Goal: Task Accomplishment & Management: Use online tool/utility

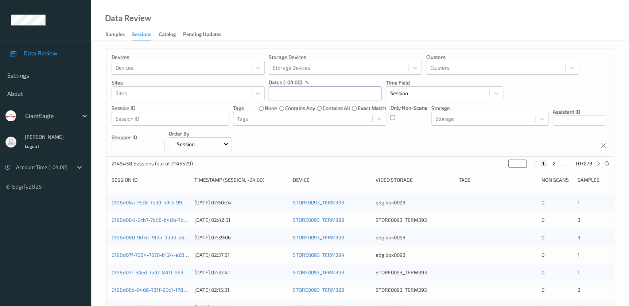
drag, startPoint x: 289, startPoint y: 94, endPoint x: 297, endPoint y: 94, distance: 8.0
click at [289, 94] on input "text" at bounding box center [325, 93] width 113 height 14
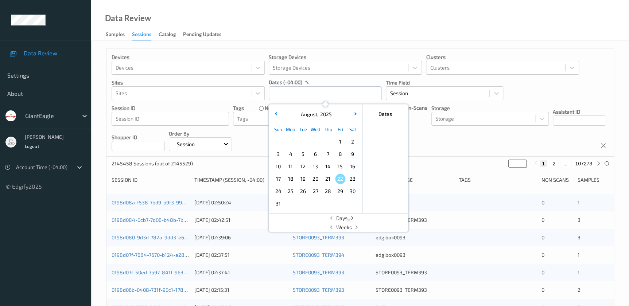
click at [293, 177] on span "18" at bounding box center [291, 179] width 10 height 10
type input "18/08/2025 00:00 -> 18/08/2025 23:59"
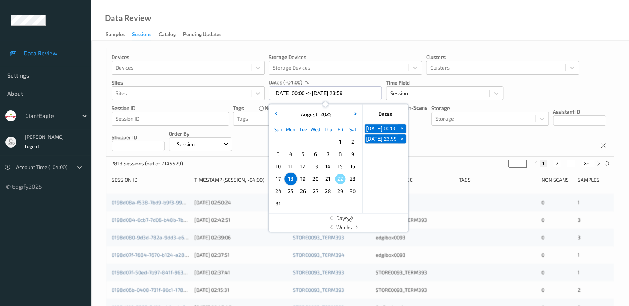
click at [290, 26] on div "Data Review Samples Sessions Catalog Pending Updates" at bounding box center [360, 20] width 538 height 41
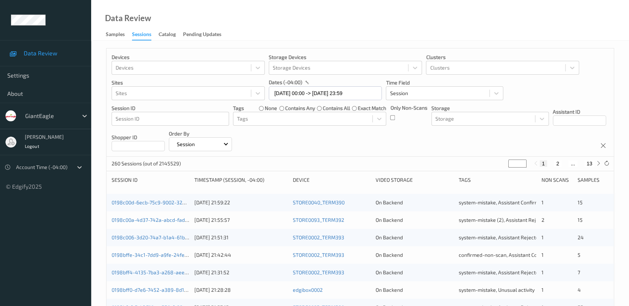
click at [514, 163] on input "*" at bounding box center [517, 164] width 18 height 8
click at [557, 163] on button "2" at bounding box center [557, 163] width 7 height 7
type input "*"
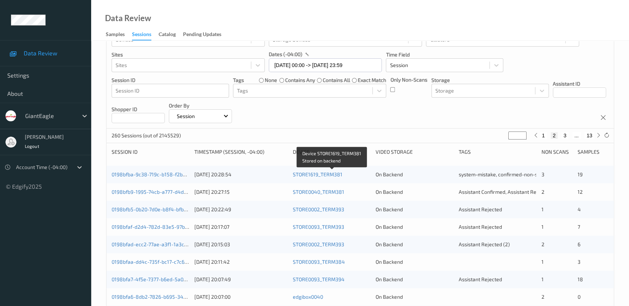
scroll to position [66, 0]
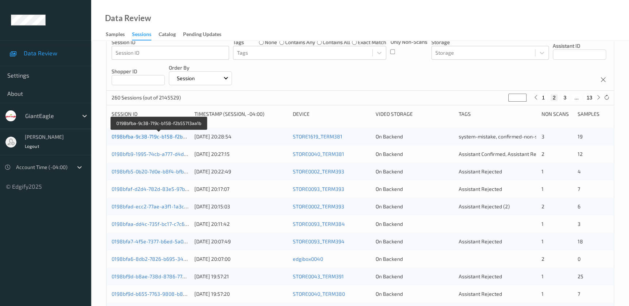
click at [168, 135] on link "0198bfba-9c38-719c-b158-f2b55713aa1b" at bounding box center [160, 136] width 96 height 6
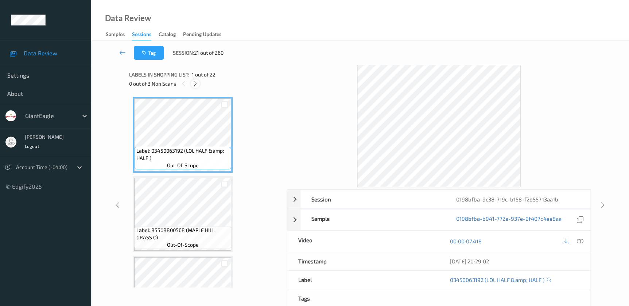
click at [196, 85] on icon at bounding box center [195, 84] width 6 height 7
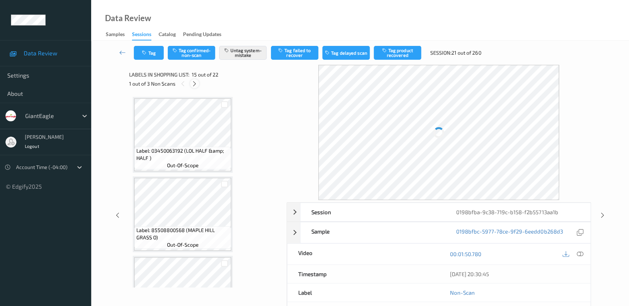
scroll to position [1033, 0]
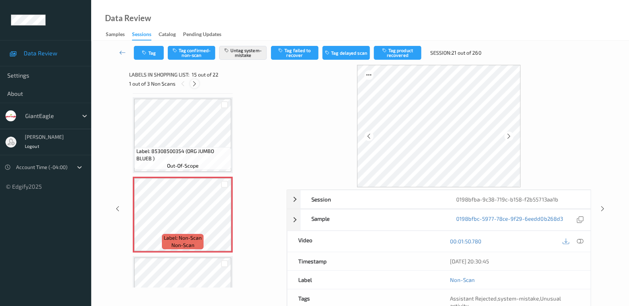
click at [196, 85] on icon at bounding box center [194, 84] width 6 height 7
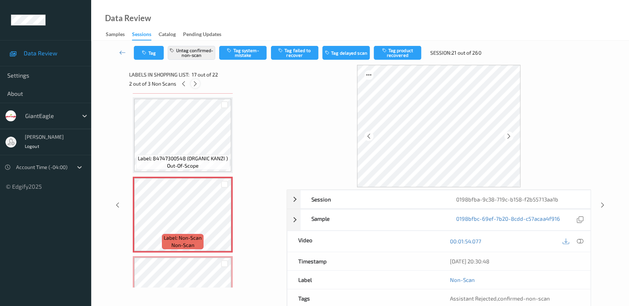
click at [196, 85] on icon at bounding box center [195, 84] width 6 height 7
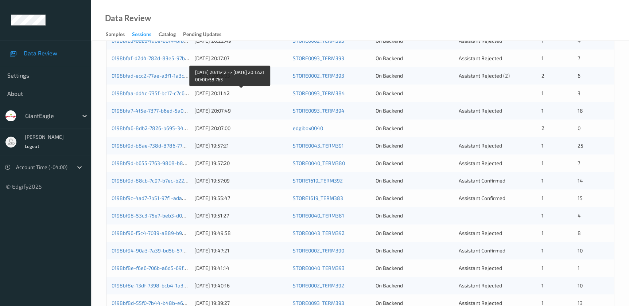
scroll to position [101, 0]
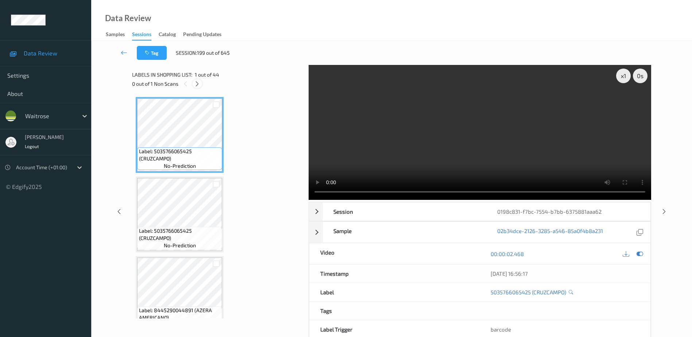
click at [195, 82] on icon at bounding box center [197, 84] width 6 height 7
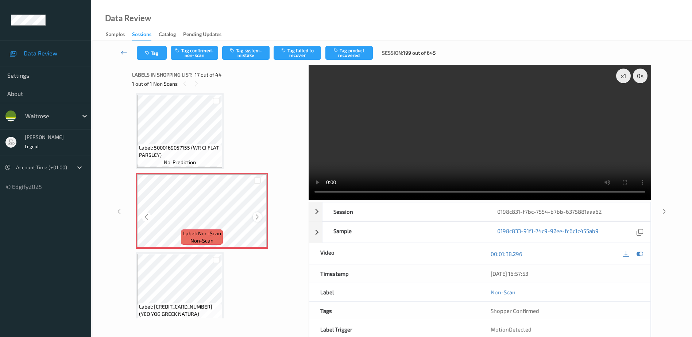
click at [255, 215] on icon at bounding box center [257, 217] width 6 height 7
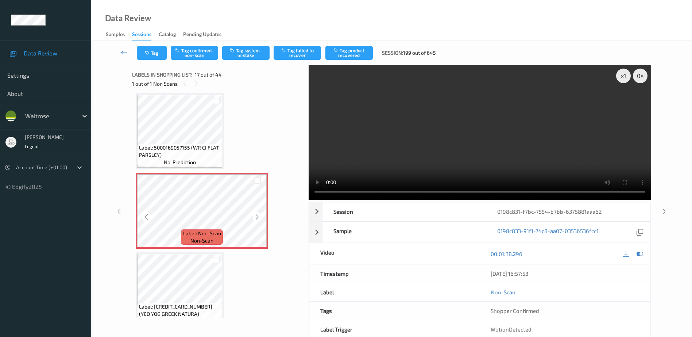
click at [255, 215] on icon at bounding box center [257, 217] width 6 height 7
click at [483, 152] on video at bounding box center [479, 132] width 342 height 135
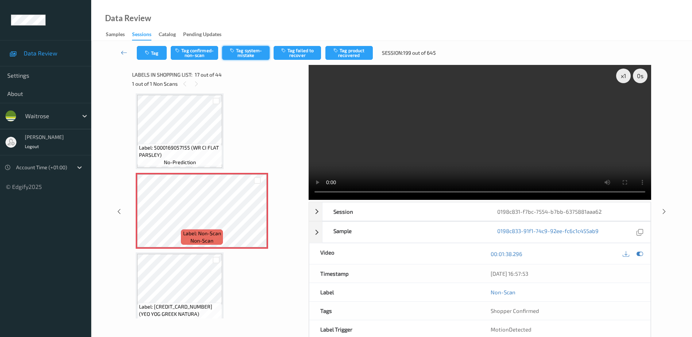
click at [245, 53] on button "Tag system-mistake" at bounding box center [245, 53] width 47 height 14
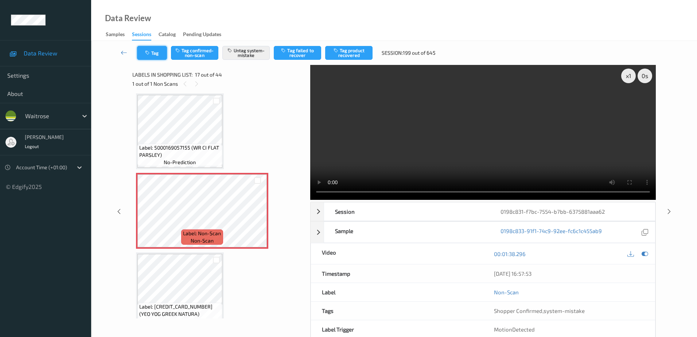
click at [152, 46] on button "Tag" at bounding box center [152, 53] width 30 height 14
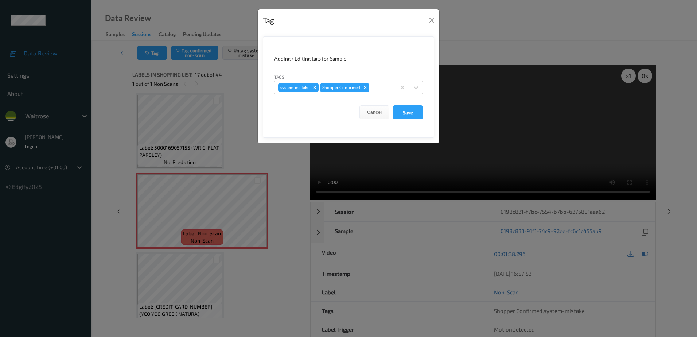
click at [378, 86] on div at bounding box center [382, 87] width 22 height 9
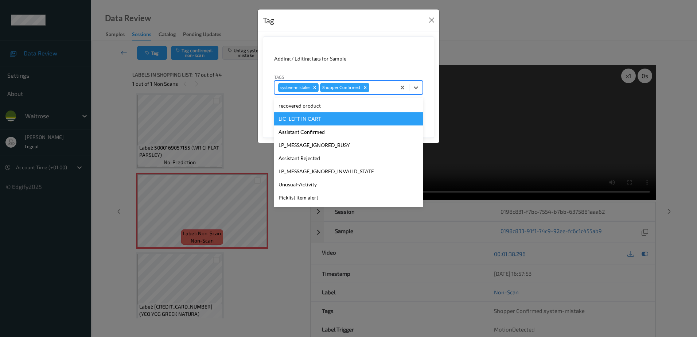
scroll to position [143, 0]
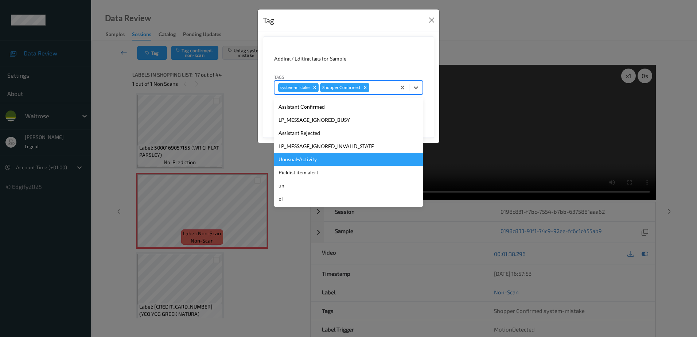
click at [300, 158] on div "Unusual-Activity" at bounding box center [348, 159] width 149 height 13
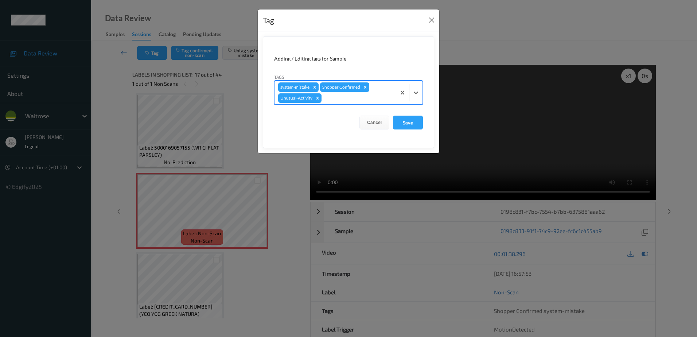
click at [334, 90] on div "Shopper Confirmed" at bounding box center [340, 86] width 41 height 9
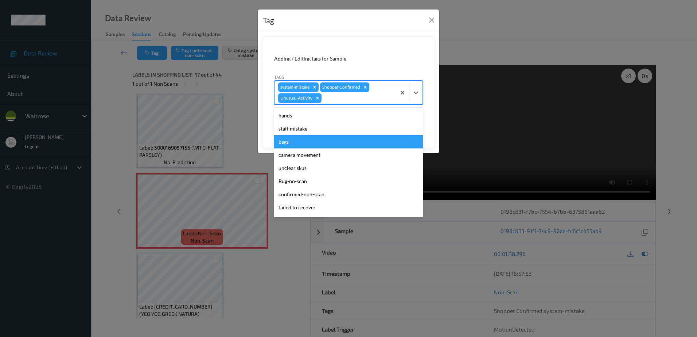
click at [306, 140] on div "bags" at bounding box center [348, 141] width 149 height 13
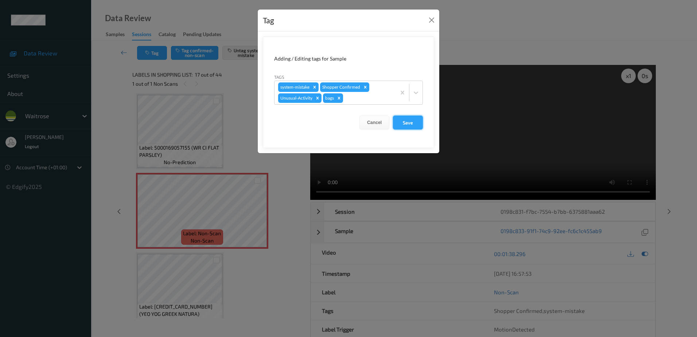
click at [403, 126] on button "Save" at bounding box center [408, 123] width 30 height 14
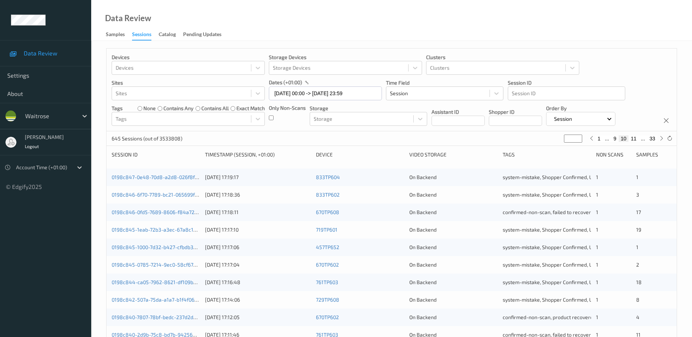
drag, startPoint x: 573, startPoint y: 138, endPoint x: 566, endPoint y: 139, distance: 6.6
click at [566, 139] on input "**" at bounding box center [573, 139] width 18 height 8
type input "*"
type input "**"
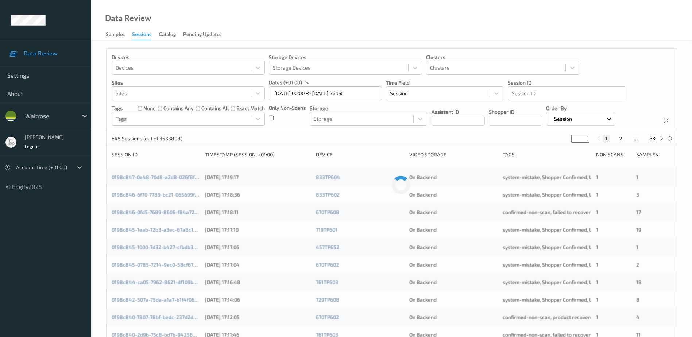
type input "**"
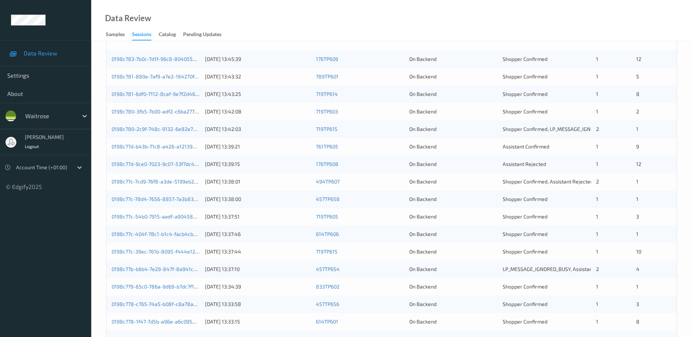
scroll to position [30, 0]
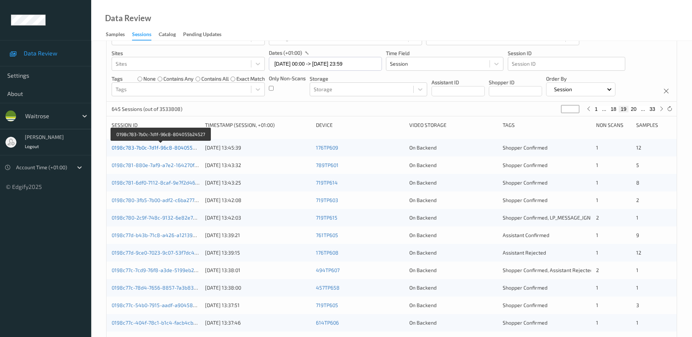
type input "**"
click at [166, 148] on link "0198c783-7b0c-7d1f-96c8-804055b24527" at bounding box center [161, 147] width 98 height 6
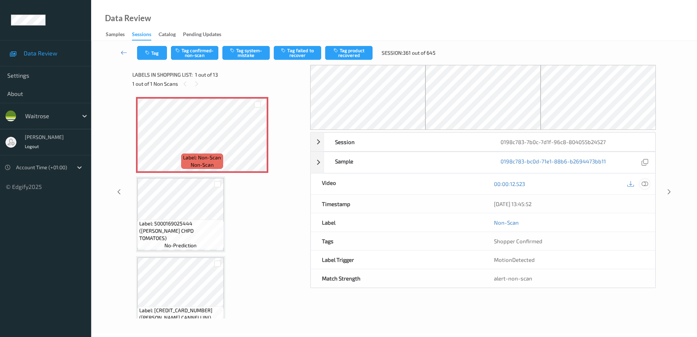
click at [646, 183] on icon at bounding box center [645, 183] width 7 height 7
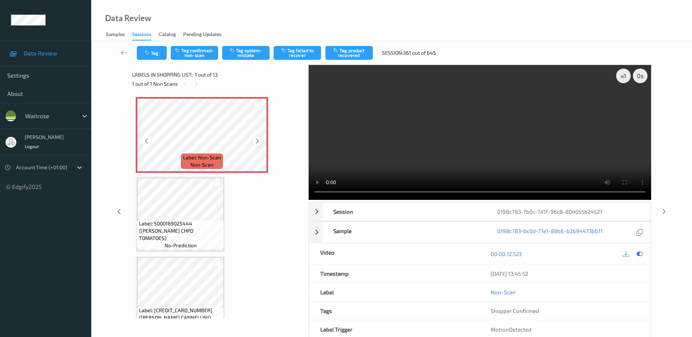
click at [257, 138] on icon at bounding box center [257, 141] width 6 height 7
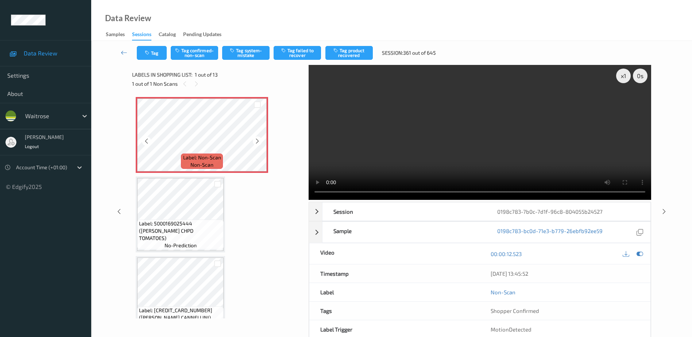
click at [257, 138] on icon at bounding box center [257, 141] width 6 height 7
click at [257, 142] on icon at bounding box center [257, 141] width 6 height 7
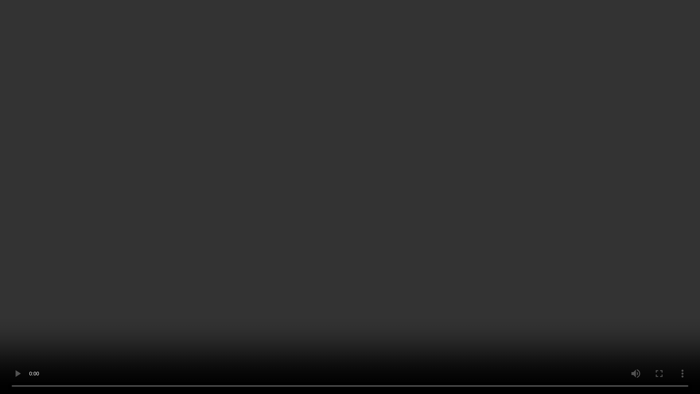
click at [372, 219] on video at bounding box center [350, 197] width 700 height 394
click at [247, 132] on video at bounding box center [350, 197] width 700 height 394
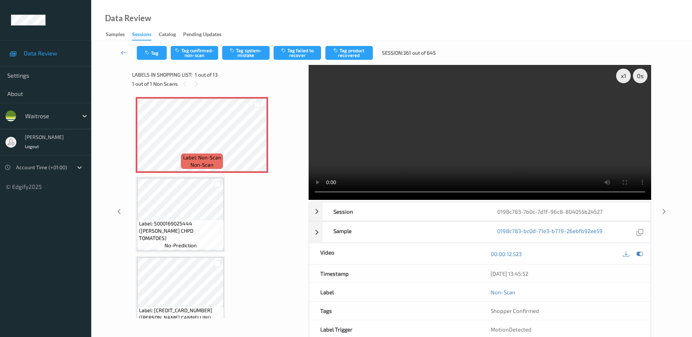
click at [418, 144] on video at bounding box center [479, 132] width 342 height 135
click at [243, 54] on button "Tag system-mistake" at bounding box center [245, 53] width 47 height 14
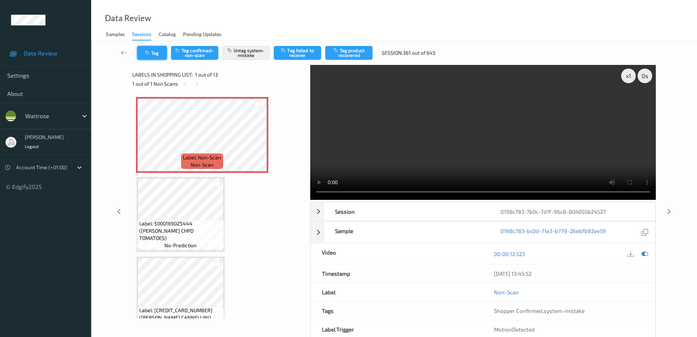
click at [157, 52] on button "Tag" at bounding box center [152, 53] width 30 height 14
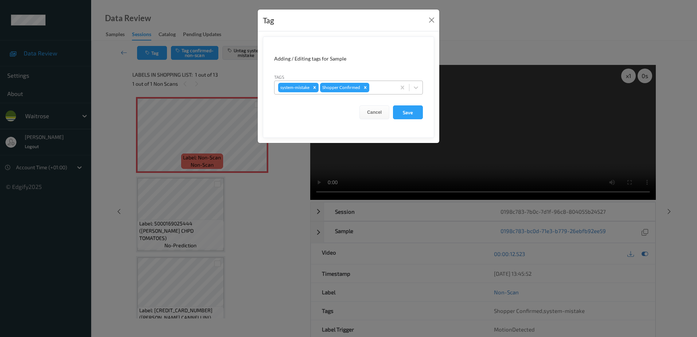
click at [381, 88] on div at bounding box center [382, 87] width 22 height 9
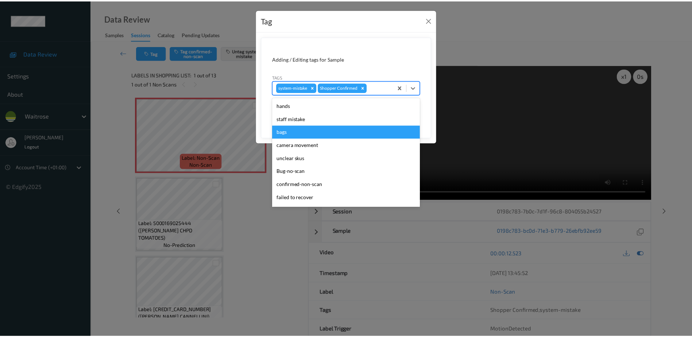
scroll to position [143, 0]
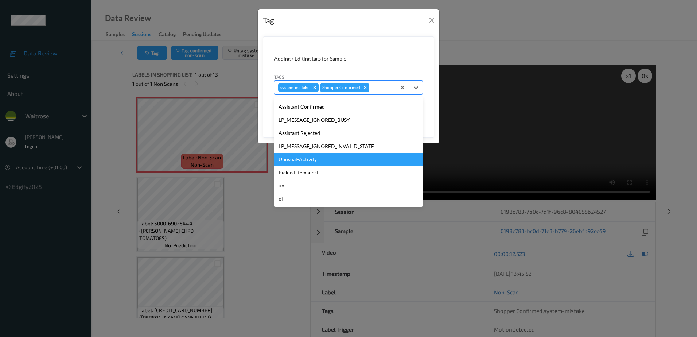
click at [317, 158] on div "Unusual-Activity" at bounding box center [348, 159] width 149 height 13
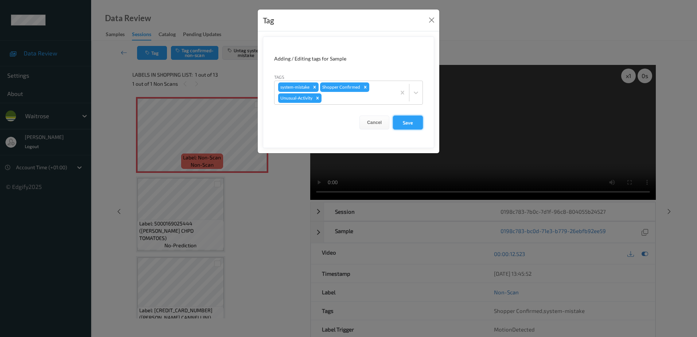
click at [398, 124] on button "Save" at bounding box center [408, 123] width 30 height 14
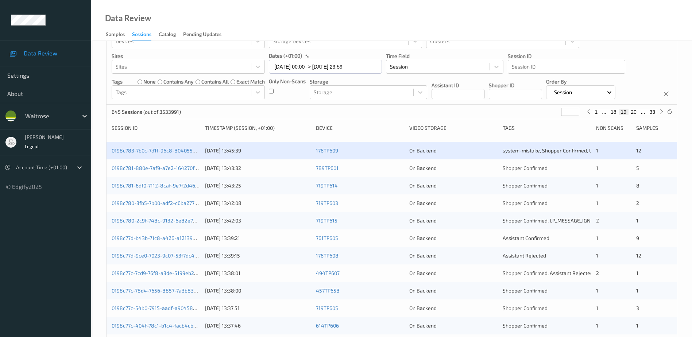
scroll to position [30, 0]
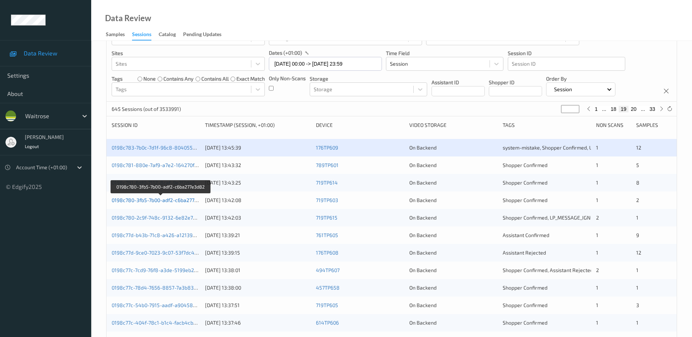
click at [154, 200] on link "0198c780-3fb5-7b00-adf2-c6ba277e3d82" at bounding box center [161, 200] width 98 height 6
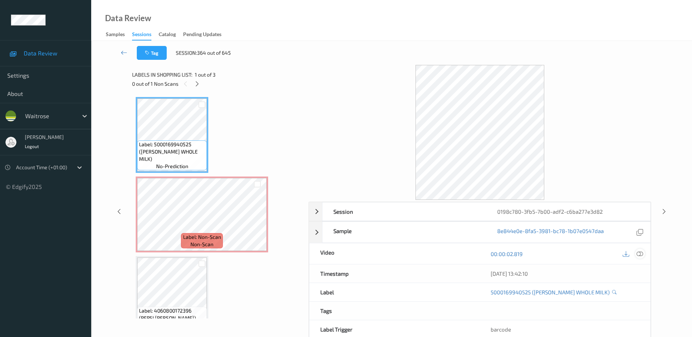
click at [640, 255] on icon at bounding box center [639, 253] width 7 height 7
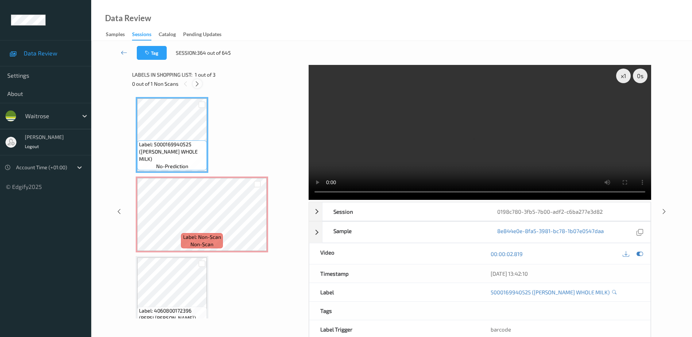
click at [200, 85] on icon at bounding box center [197, 84] width 6 height 7
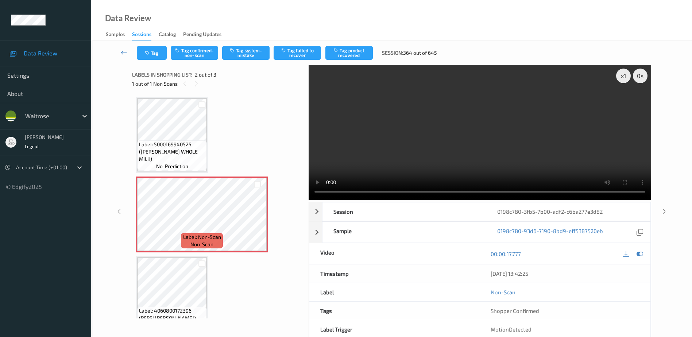
scroll to position [4, 0]
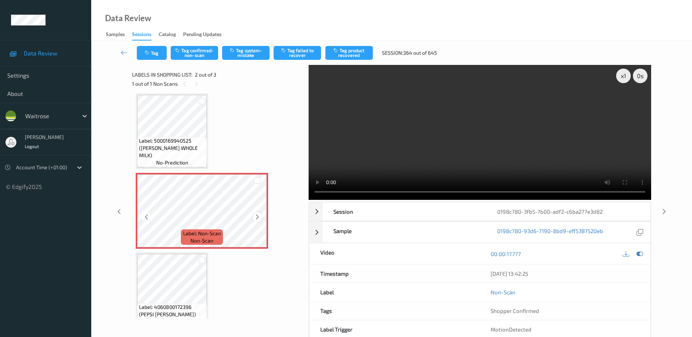
click at [256, 218] on icon at bounding box center [257, 217] width 6 height 7
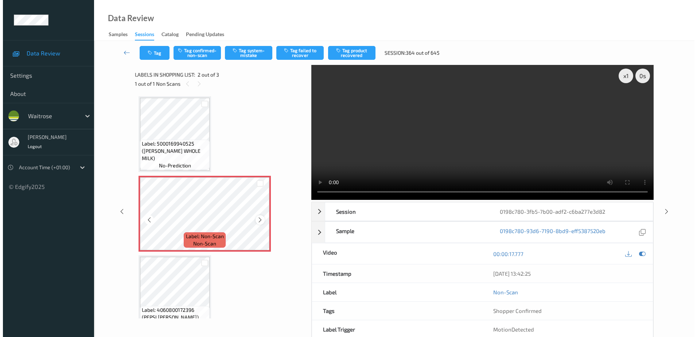
scroll to position [0, 0]
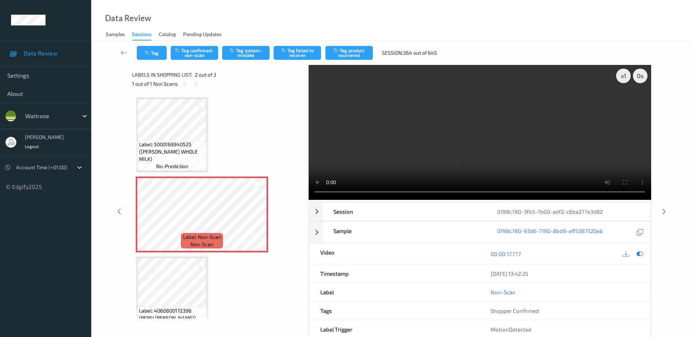
click at [436, 155] on video at bounding box center [479, 132] width 342 height 135
click at [260, 59] on button "Tag system-mistake" at bounding box center [245, 53] width 47 height 14
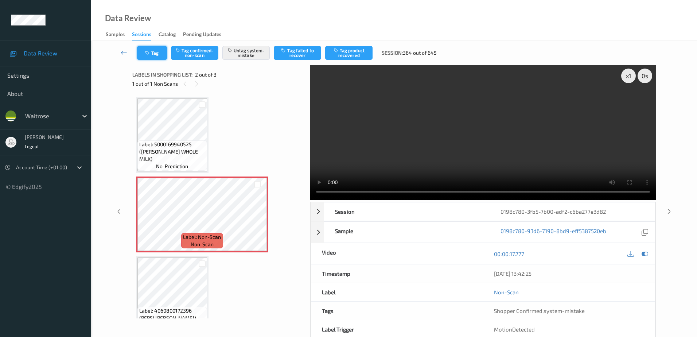
click at [140, 49] on button "Tag" at bounding box center [152, 53] width 30 height 14
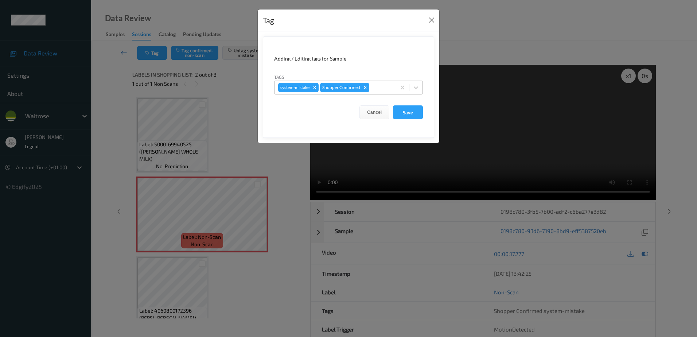
click at [374, 87] on div at bounding box center [382, 87] width 22 height 9
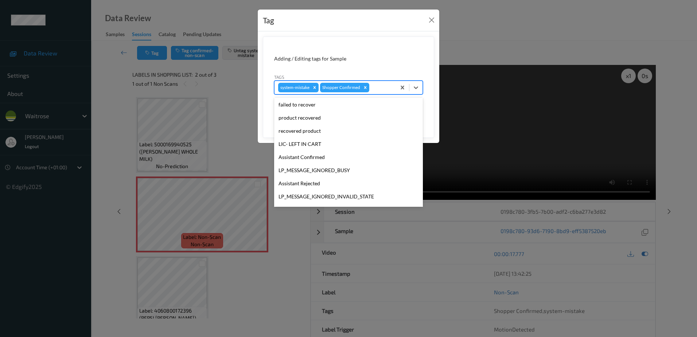
scroll to position [143, 0]
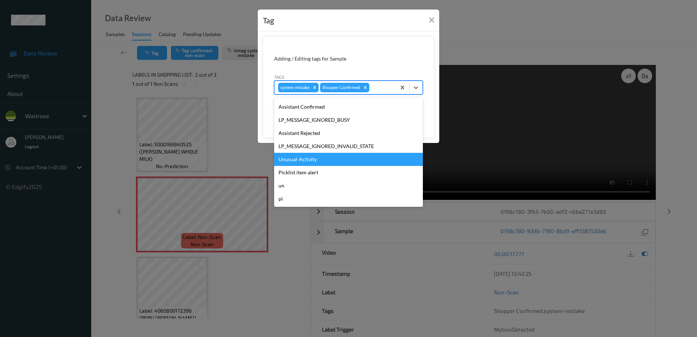
click at [322, 154] on div "Unusual-Activity" at bounding box center [348, 159] width 149 height 13
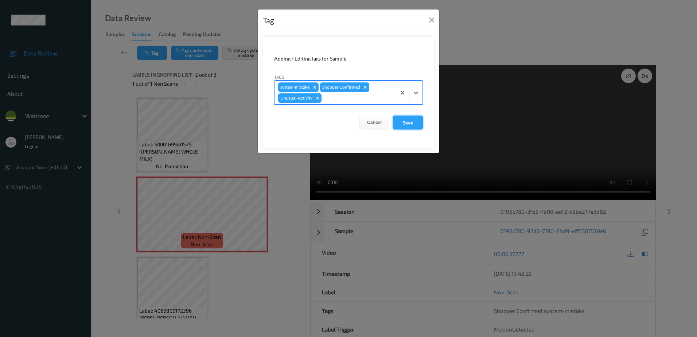
click at [403, 119] on button "Save" at bounding box center [408, 123] width 30 height 14
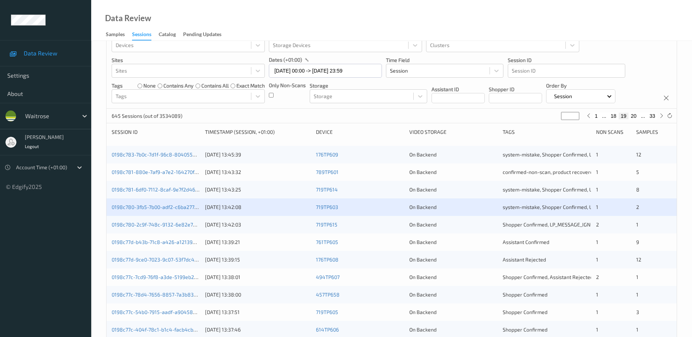
scroll to position [30, 0]
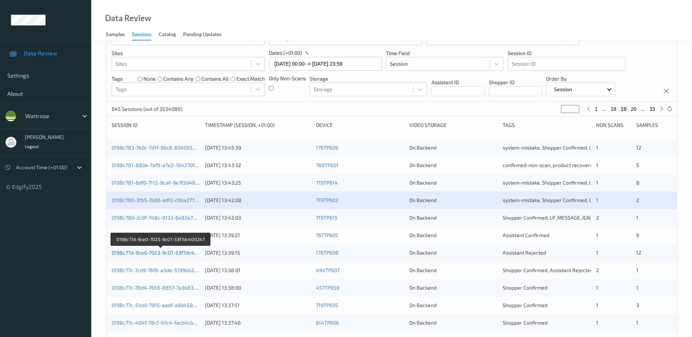
click at [165, 252] on link "0198c77d-9ce0-7023-9c07-53f7dc400247" at bounding box center [160, 252] width 97 height 6
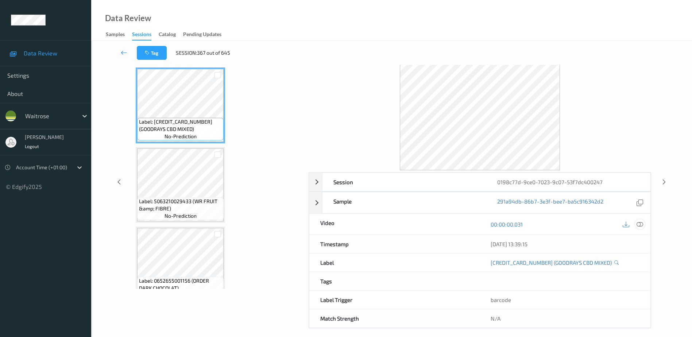
click at [640, 226] on icon at bounding box center [639, 224] width 7 height 7
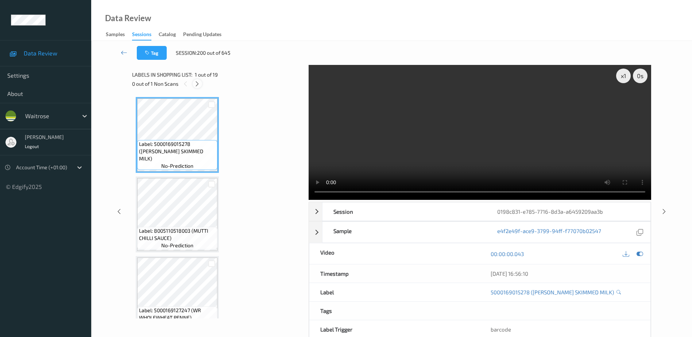
click at [197, 85] on icon at bounding box center [197, 84] width 6 height 7
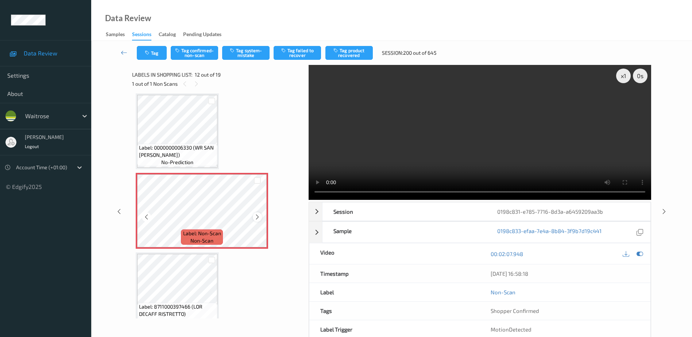
click at [256, 215] on icon at bounding box center [257, 217] width 6 height 7
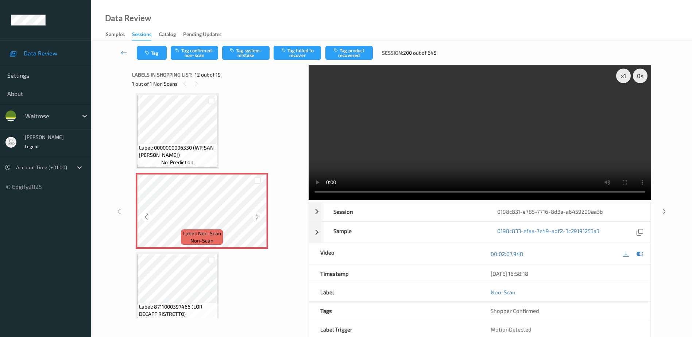
click at [256, 215] on icon at bounding box center [257, 217] width 6 height 7
click at [481, 157] on video at bounding box center [479, 132] width 342 height 135
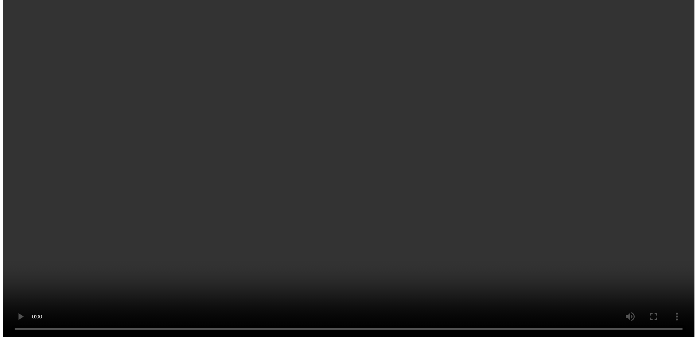
scroll to position [726, 0]
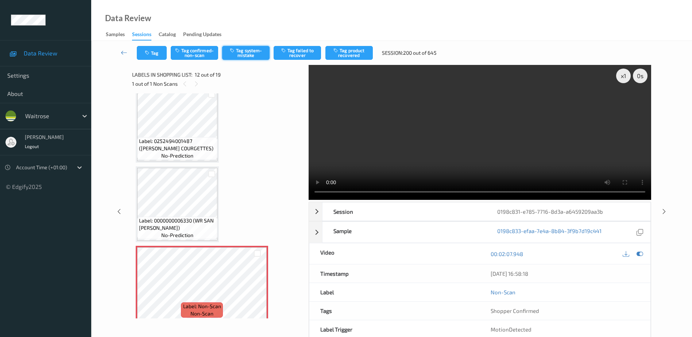
click at [248, 50] on button "Tag system-mistake" at bounding box center [245, 53] width 47 height 14
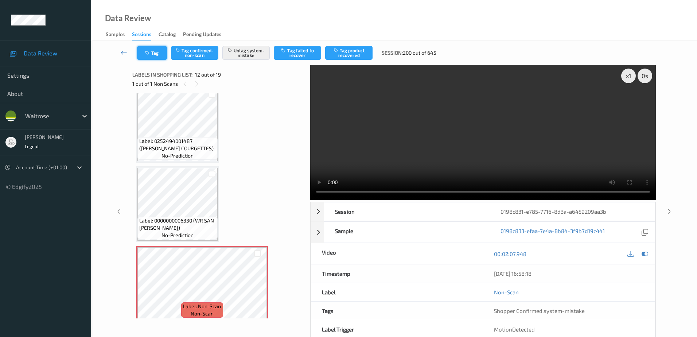
click at [154, 49] on button "Tag" at bounding box center [152, 53] width 30 height 14
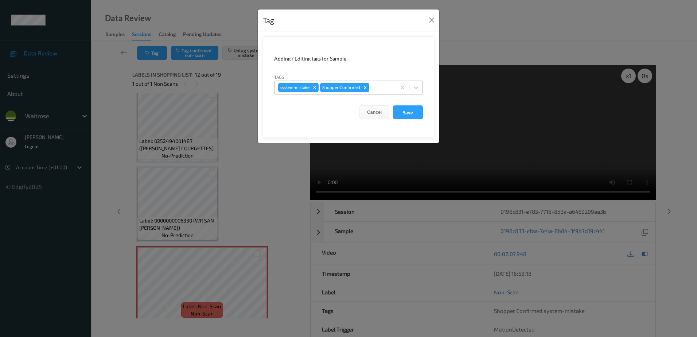
click at [378, 88] on div at bounding box center [382, 87] width 22 height 9
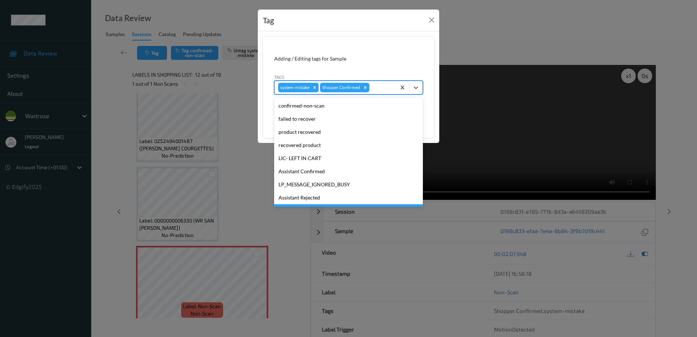
scroll to position [143, 0]
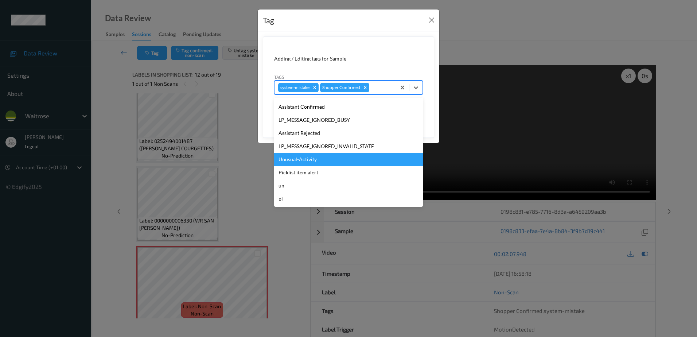
click at [307, 159] on div "Unusual-Activity" at bounding box center [348, 159] width 149 height 13
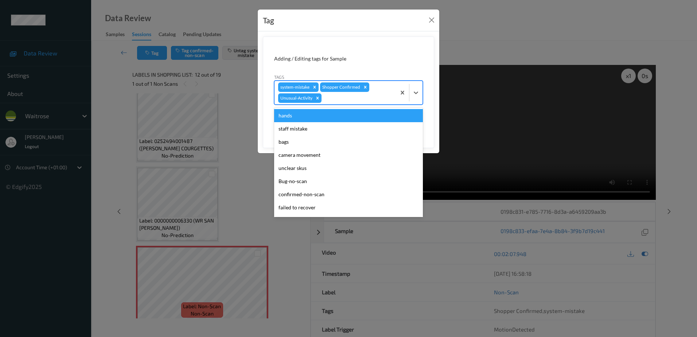
click at [349, 97] on div at bounding box center [357, 98] width 69 height 9
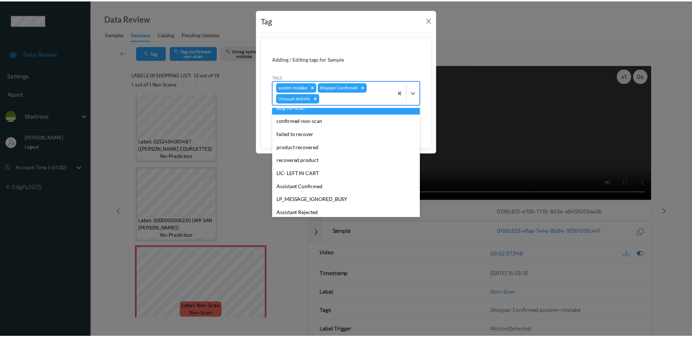
scroll to position [130, 0]
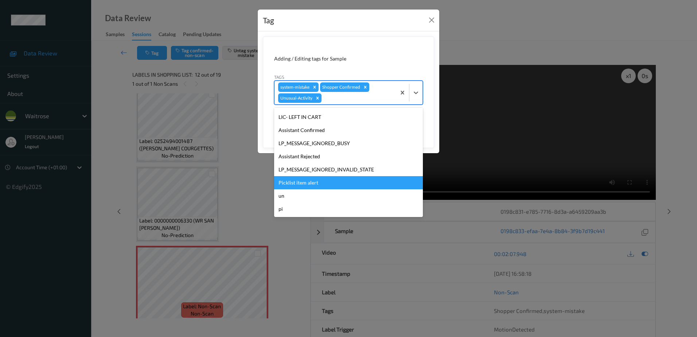
click at [318, 178] on div "Picklist item alert" at bounding box center [348, 182] width 149 height 13
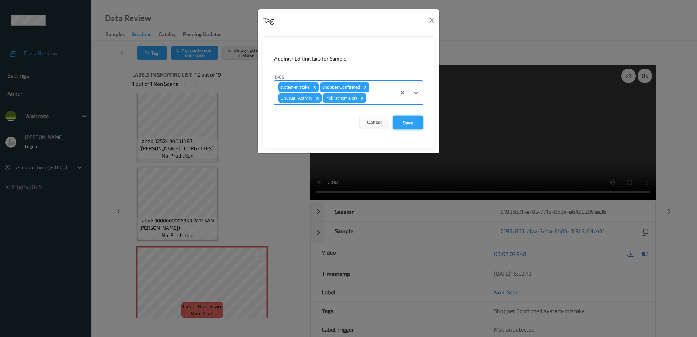
click at [401, 124] on button "Save" at bounding box center [408, 123] width 30 height 14
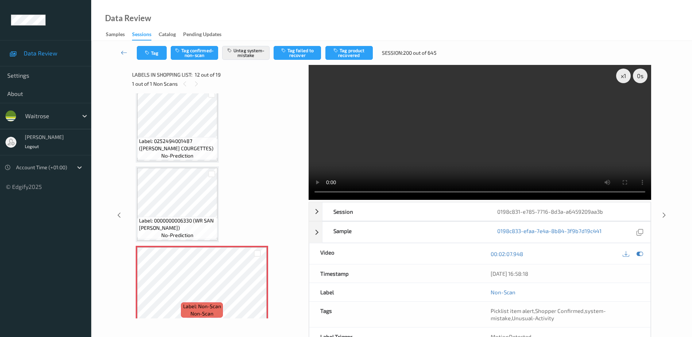
click at [434, 161] on video at bounding box center [479, 132] width 342 height 135
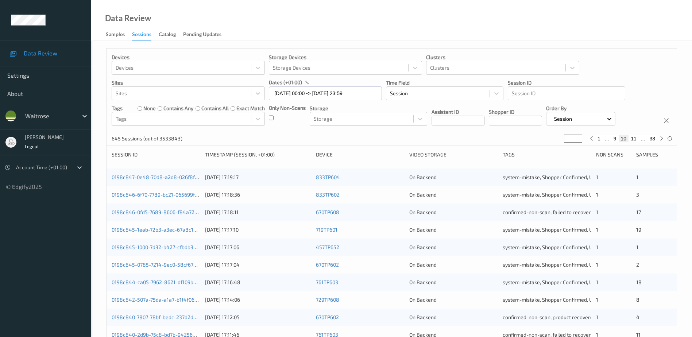
drag, startPoint x: 572, startPoint y: 137, endPoint x: 559, endPoint y: 140, distance: 12.9
click at [559, 140] on div "645 Sessions (out of 3533843) ** 1 ... 9 10 11 ... 33" at bounding box center [391, 138] width 570 height 15
type input "*"
type input "**"
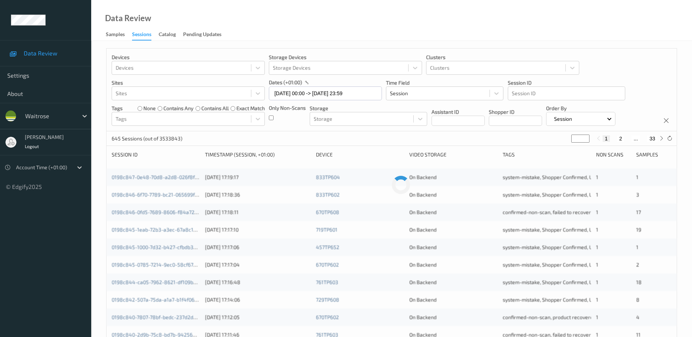
type input "**"
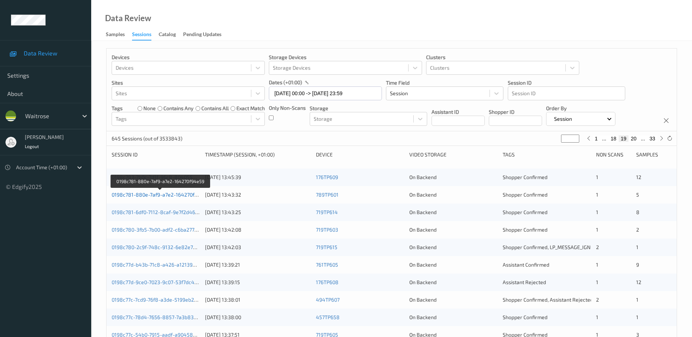
type input "**"
click at [169, 195] on link "0198c781-880e-7af9-a7e2-164270f94e59" at bounding box center [161, 194] width 98 height 6
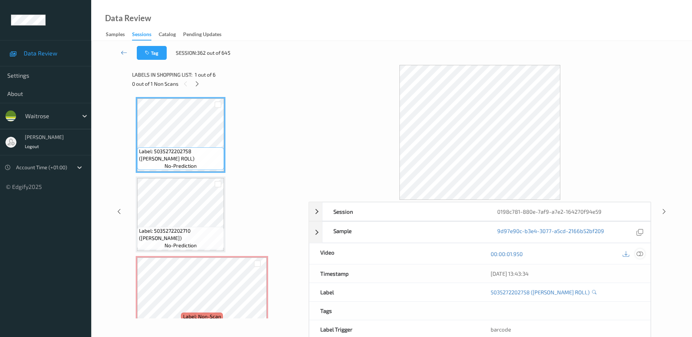
click at [640, 253] on icon at bounding box center [639, 253] width 7 height 7
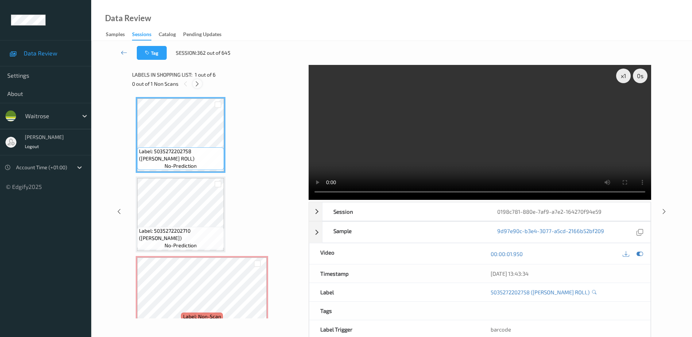
click at [195, 84] on icon at bounding box center [197, 84] width 6 height 7
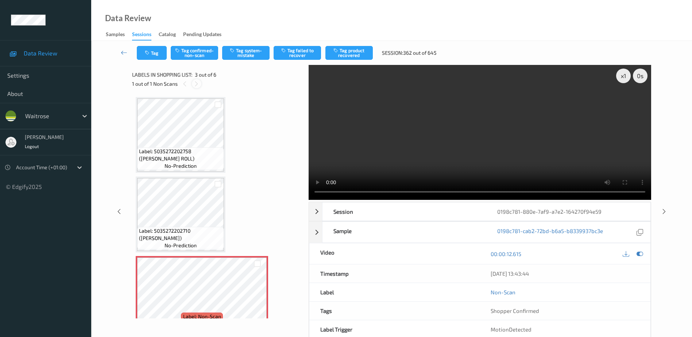
scroll to position [83, 0]
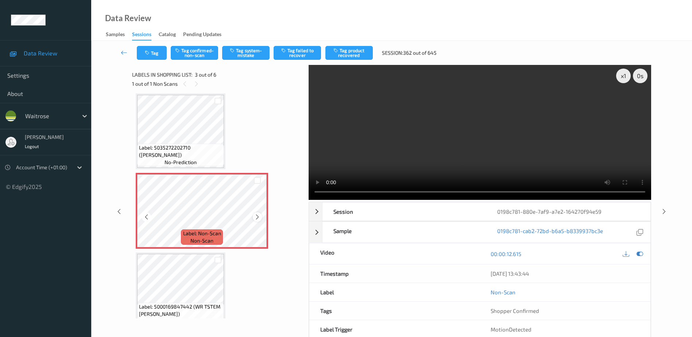
click at [256, 215] on icon at bounding box center [257, 217] width 6 height 7
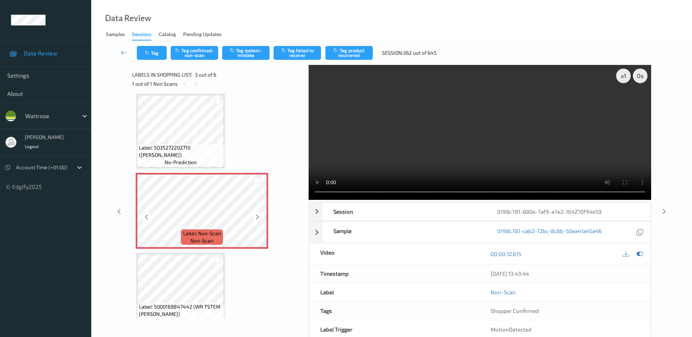
click at [256, 215] on icon at bounding box center [257, 217] width 6 height 7
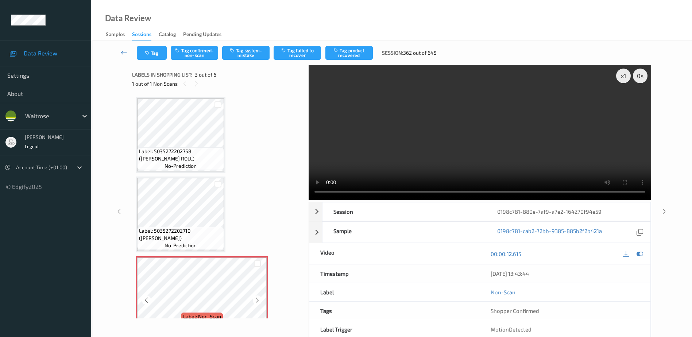
scroll to position [109, 0]
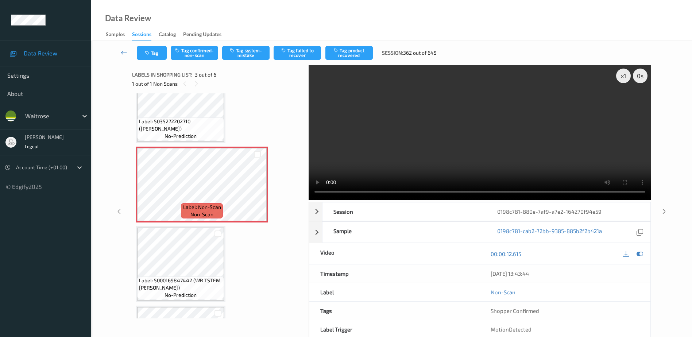
drag, startPoint x: 403, startPoint y: 157, endPoint x: 403, endPoint y: 162, distance: 5.5
click at [403, 157] on video at bounding box center [479, 132] width 342 height 135
click at [202, 54] on button "Tag confirmed-non-scan" at bounding box center [194, 53] width 47 height 14
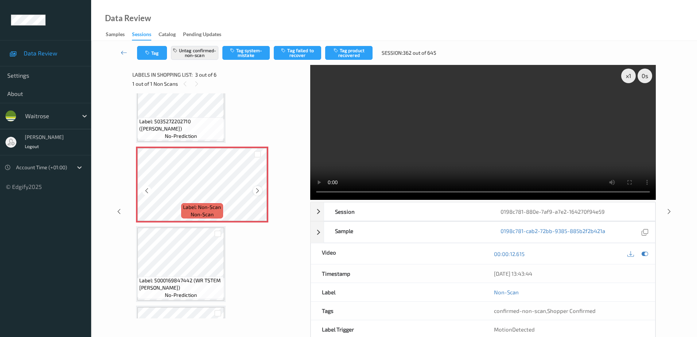
click at [258, 190] on icon at bounding box center [258, 190] width 6 height 7
click at [345, 54] on button "Tag product recovered" at bounding box center [348, 53] width 47 height 14
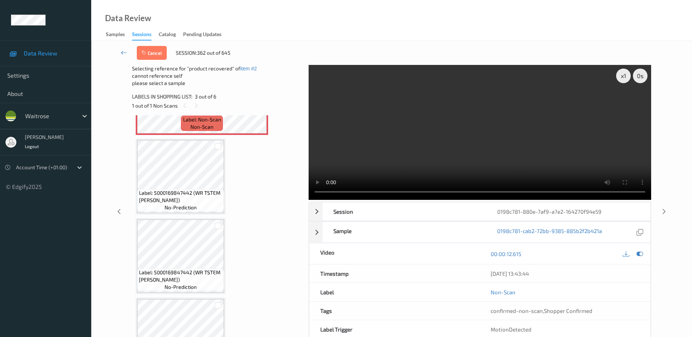
scroll to position [182, 0]
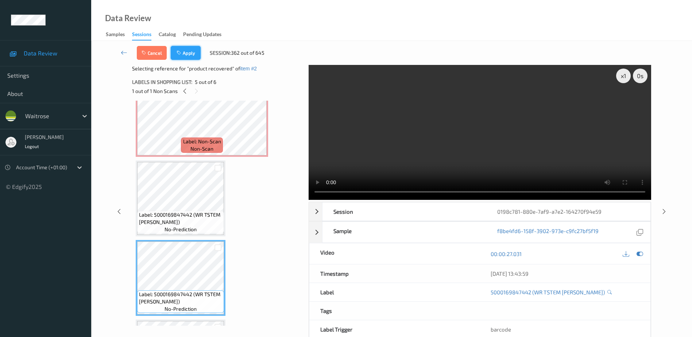
click at [189, 54] on button "Apply" at bounding box center [186, 53] width 30 height 14
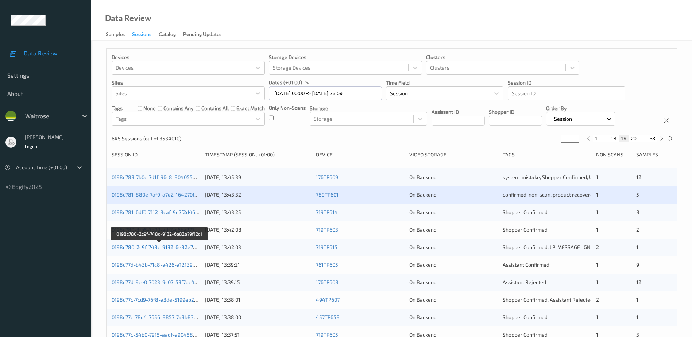
click at [172, 246] on link "0198c780-2c9f-748c-9132-6e82e79f12c1" at bounding box center [160, 247] width 96 height 6
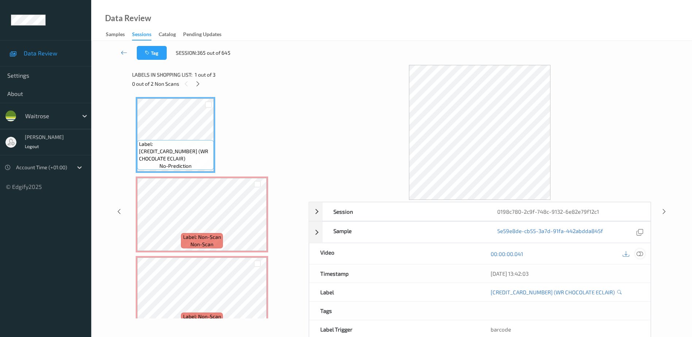
click at [638, 254] on icon at bounding box center [639, 253] width 7 height 7
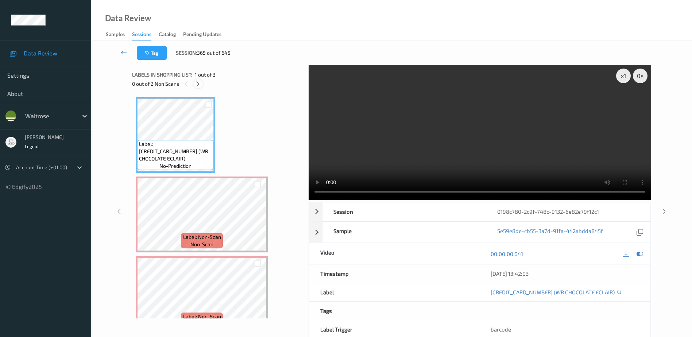
click at [198, 82] on icon at bounding box center [198, 84] width 6 height 7
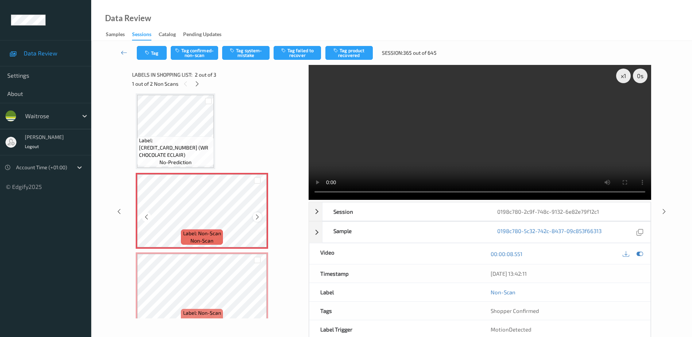
click at [256, 215] on icon at bounding box center [257, 217] width 6 height 7
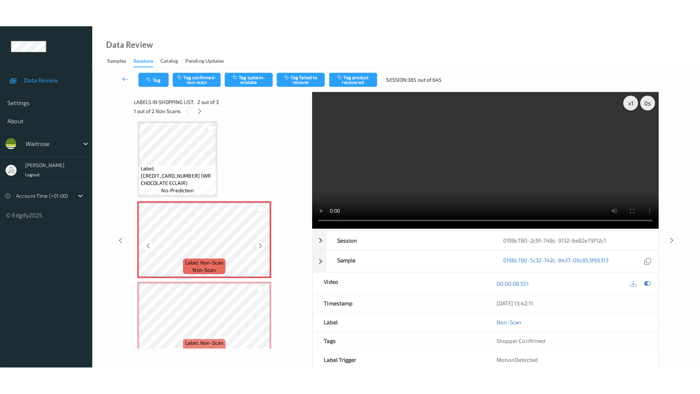
scroll to position [17, 0]
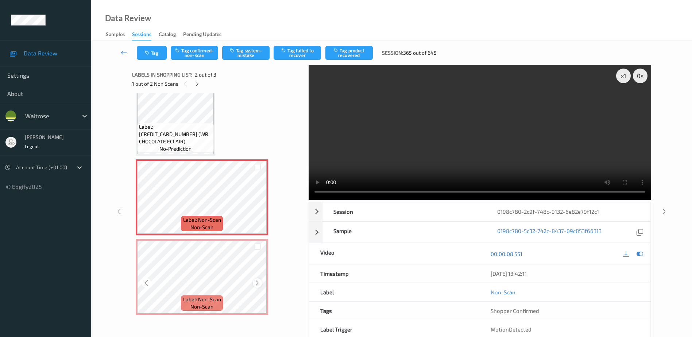
click at [257, 284] on icon at bounding box center [257, 283] width 6 height 7
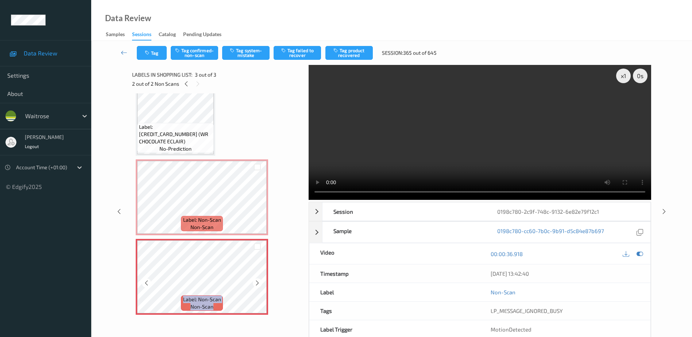
click at [257, 284] on icon at bounding box center [257, 283] width 6 height 7
click at [258, 284] on icon at bounding box center [257, 283] width 6 height 7
drag, startPoint x: 456, startPoint y: 162, endPoint x: 466, endPoint y: 162, distance: 10.2
click at [456, 162] on video at bounding box center [479, 132] width 342 height 135
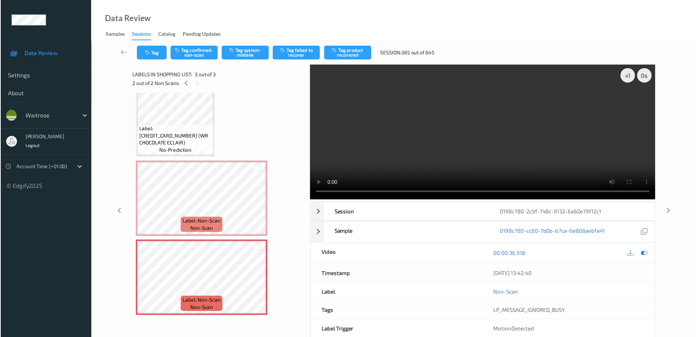
scroll to position [0, 0]
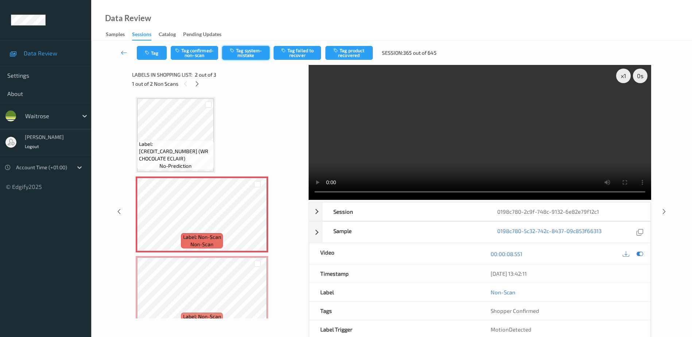
click at [248, 58] on button "Tag system-mistake" at bounding box center [245, 53] width 47 height 14
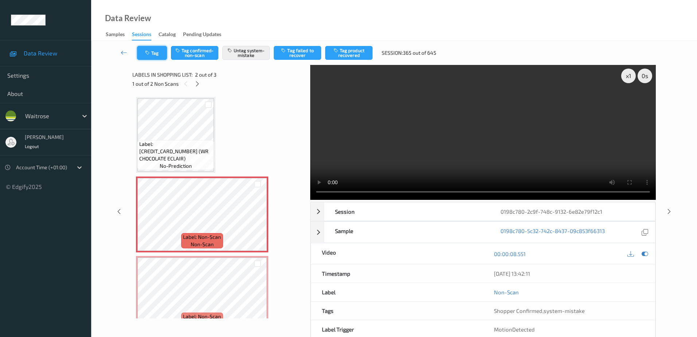
click at [148, 54] on icon "button" at bounding box center [148, 52] width 6 height 5
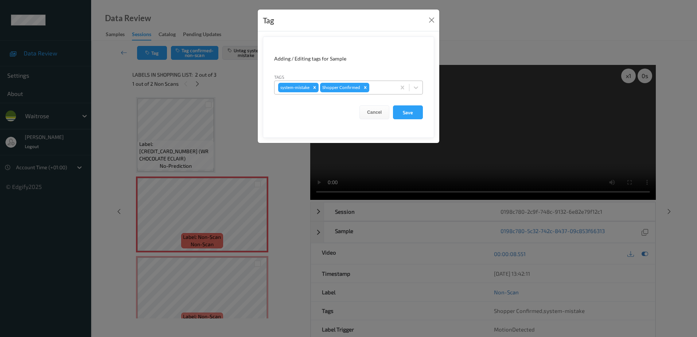
click at [377, 88] on div at bounding box center [382, 87] width 22 height 9
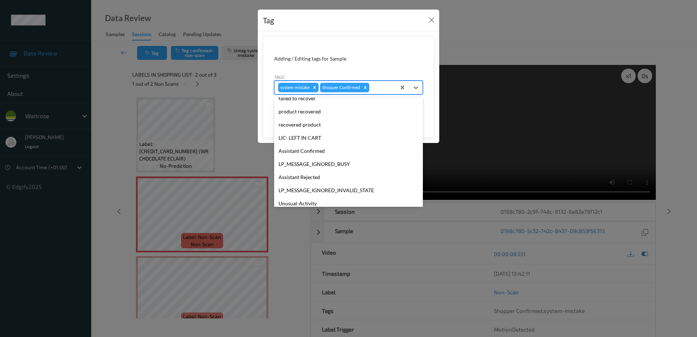
scroll to position [143, 0]
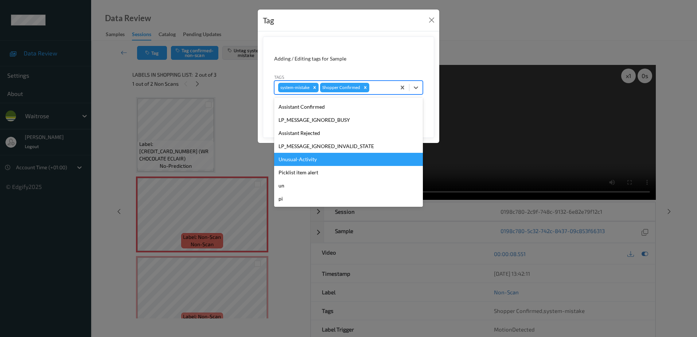
click at [326, 159] on div "Unusual-Activity" at bounding box center [348, 159] width 149 height 13
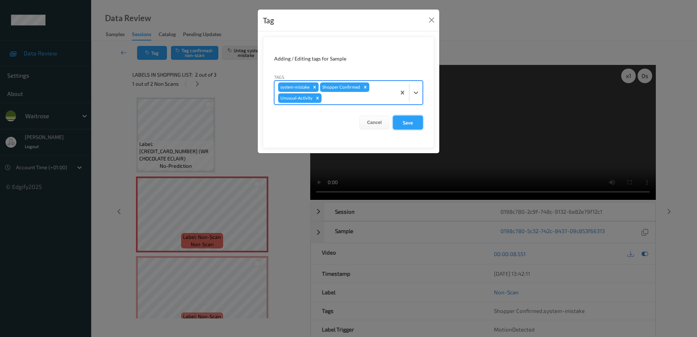
click at [404, 120] on button "Save" at bounding box center [408, 123] width 30 height 14
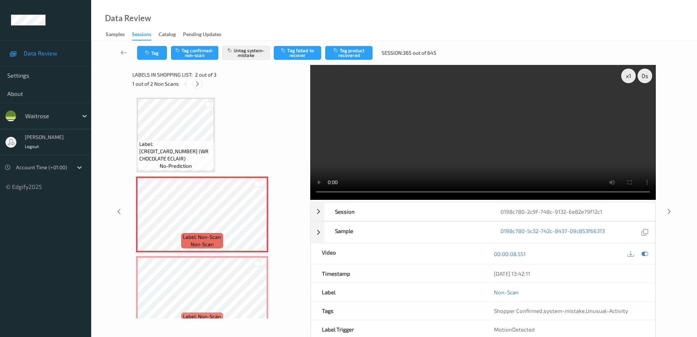
click at [198, 85] on icon at bounding box center [197, 84] width 6 height 7
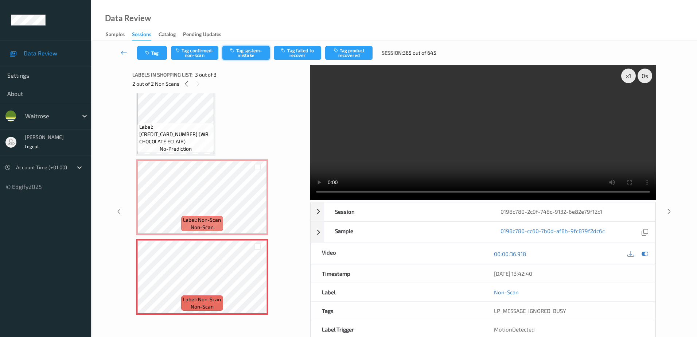
click at [245, 55] on button "Tag system-mistake" at bounding box center [245, 53] width 47 height 14
click at [153, 55] on button "Tag" at bounding box center [152, 53] width 30 height 14
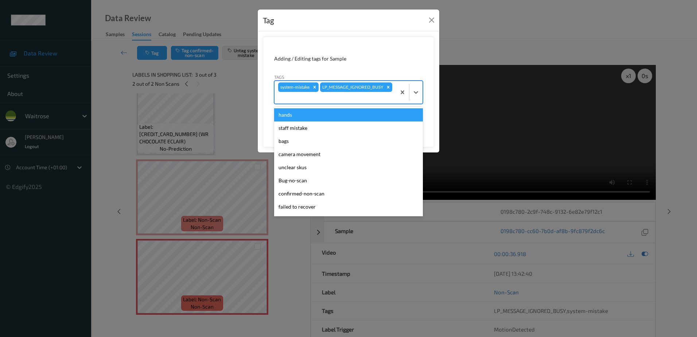
click at [363, 95] on div at bounding box center [335, 97] width 114 height 9
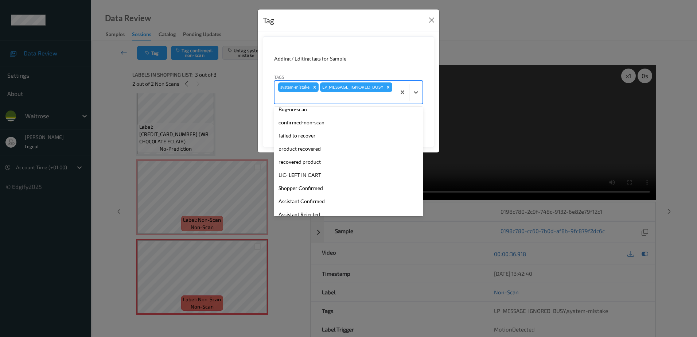
scroll to position [143, 0]
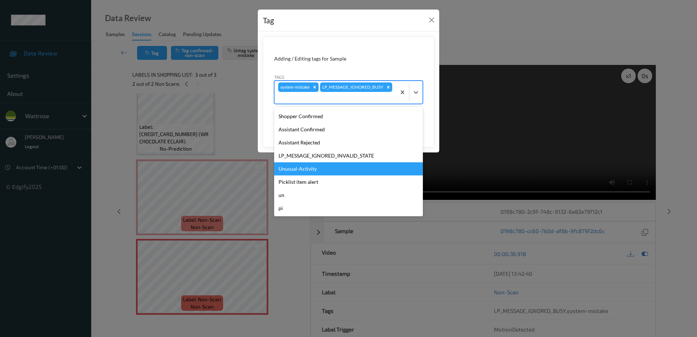
click at [315, 170] on div "Unusual-Activity" at bounding box center [348, 168] width 149 height 13
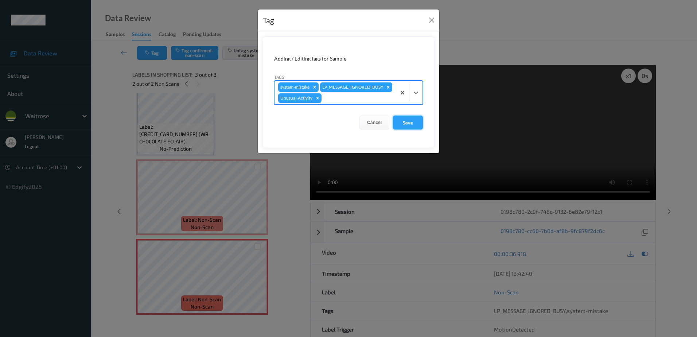
click at [402, 129] on button "Save" at bounding box center [408, 123] width 30 height 14
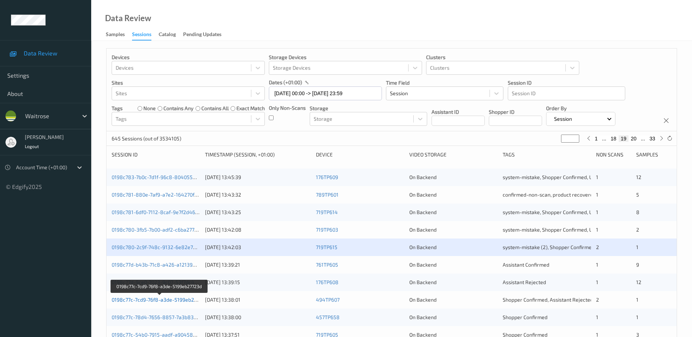
click at [166, 300] on link "0198c77c-7cd9-76f8-a3de-5199eb27723d" at bounding box center [160, 299] width 96 height 6
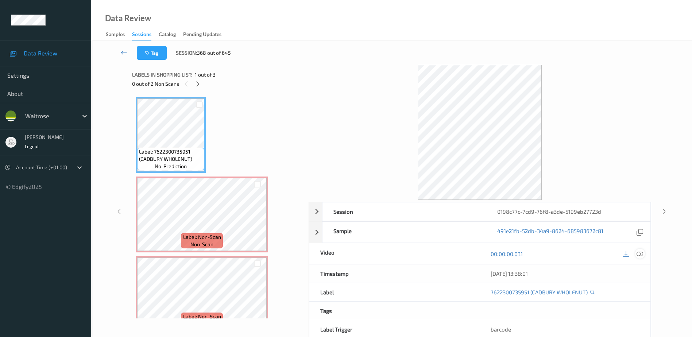
click at [640, 253] on icon at bounding box center [639, 253] width 7 height 7
